Goal: Complete application form

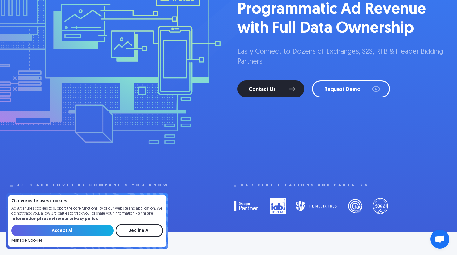
scroll to position [181, 0]
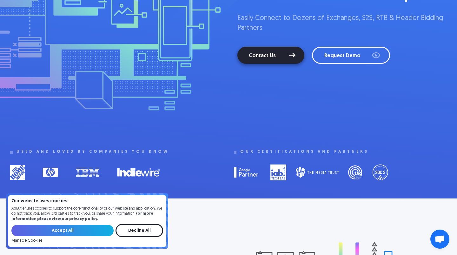
click at [264, 53] on link "Contact Us" at bounding box center [270, 55] width 67 height 17
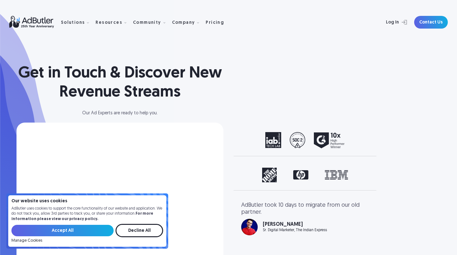
select select "North America"
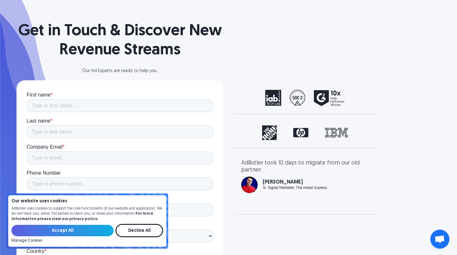
scroll to position [49, 0]
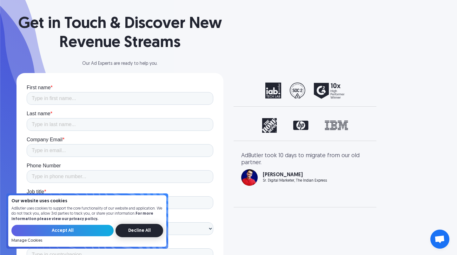
click at [132, 229] on input "Decline All" at bounding box center [139, 230] width 48 height 13
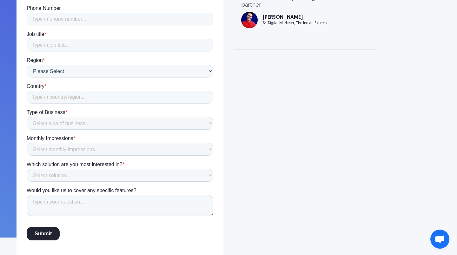
scroll to position [116, 0]
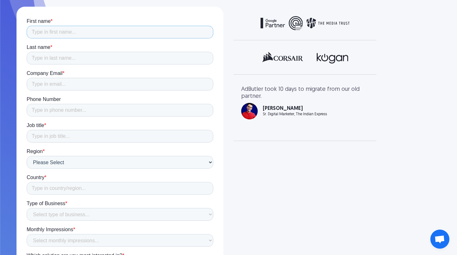
click at [84, 26] on input "First name *" at bounding box center [120, 32] width 187 height 13
type input "Kara"
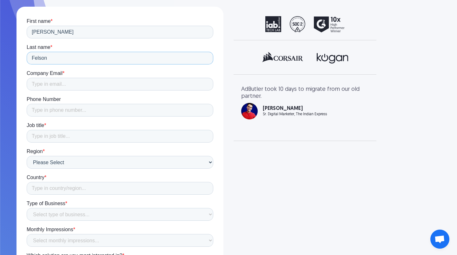
type input "Felson"
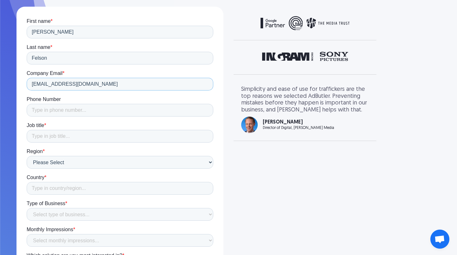
type input "kara@passes.com"
type input "5102588888"
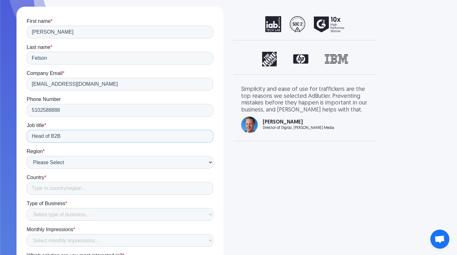
type input "Head of B2B"
click at [75, 187] on input "Country *" at bounding box center [120, 188] width 187 height 13
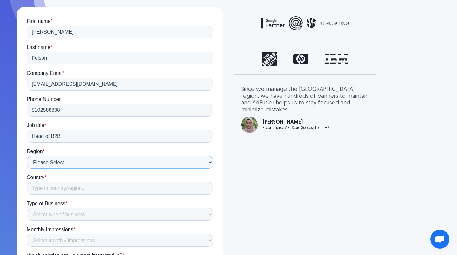
click at [72, 162] on select "Please Select North America South America Europe Australia Asia MENA" at bounding box center [120, 162] width 187 height 13
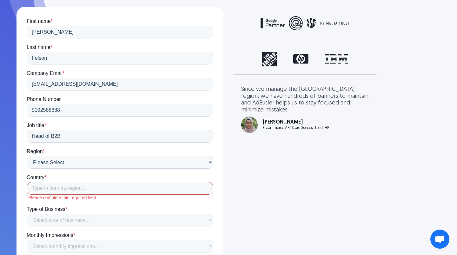
click at [50, 191] on input "Country *" at bounding box center [120, 188] width 187 height 13
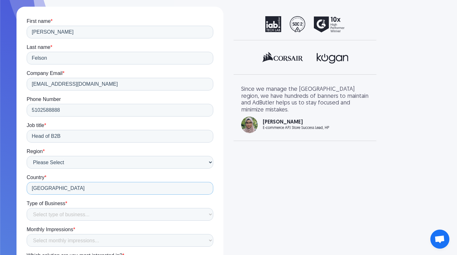
type input "USA"
click at [48, 214] on select "Select type of business... Publisher Advertiser Brand Agency Network SSP DSP Ex…" at bounding box center [120, 214] width 187 height 13
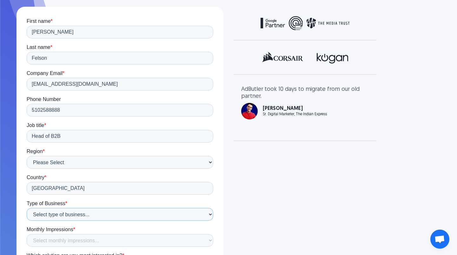
select select "Publisher"
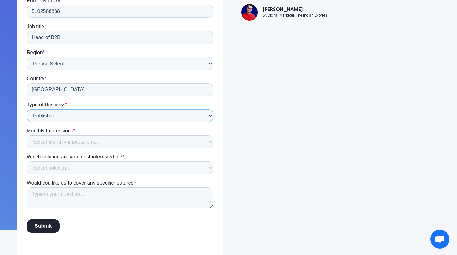
scroll to position [220, 0]
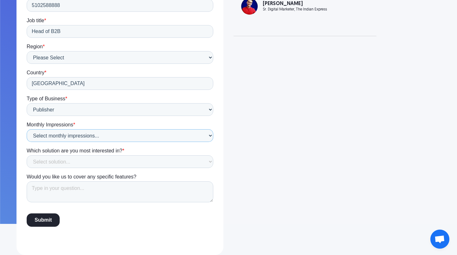
click at [75, 132] on select "Select monthly impressions... Less than 1 million 1 - 10 million 10 - 100 milli…" at bounding box center [120, 135] width 187 height 13
select select "1 - 10 million"
click at [96, 161] on select "Select solution... Display Ad Server Supply-Side Programmatic Video Ad Server M…" at bounding box center [120, 161] width 187 height 13
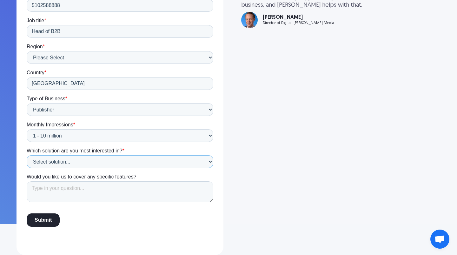
select select "Supply-Side Programmatic"
click at [80, 191] on textarea "Would you like us to cover any specific features?" at bounding box center [120, 191] width 187 height 21
click at [35, 226] on input "Submit" at bounding box center [43, 219] width 33 height 13
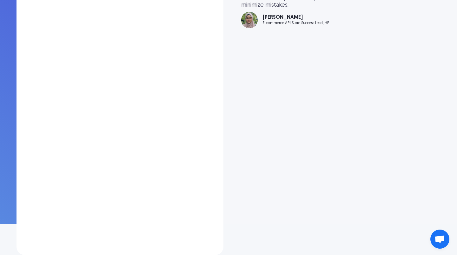
scroll to position [0, 0]
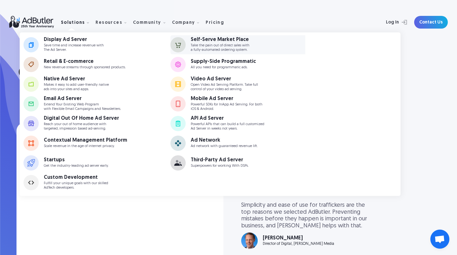
click at [214, 40] on div "Self-Serve Market Place" at bounding box center [220, 39] width 59 height 5
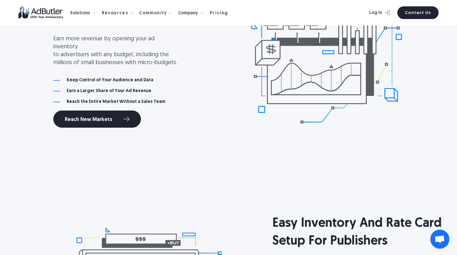
scroll to position [438, 0]
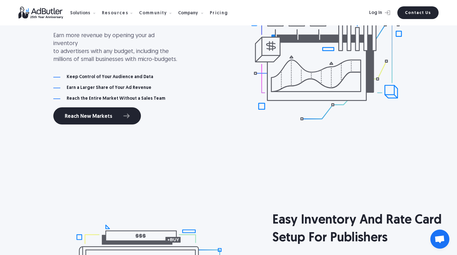
click at [111, 86] on h4 "Earn a Larger Share of Your Ad Revenue" at bounding box center [109, 88] width 85 height 4
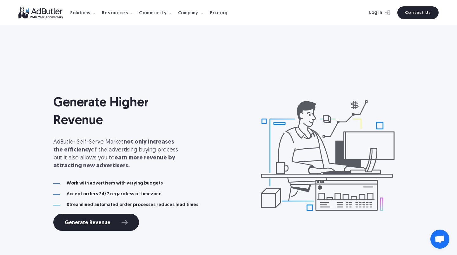
scroll to position [1660, 0]
